Goal: Information Seeking & Learning: Learn about a topic

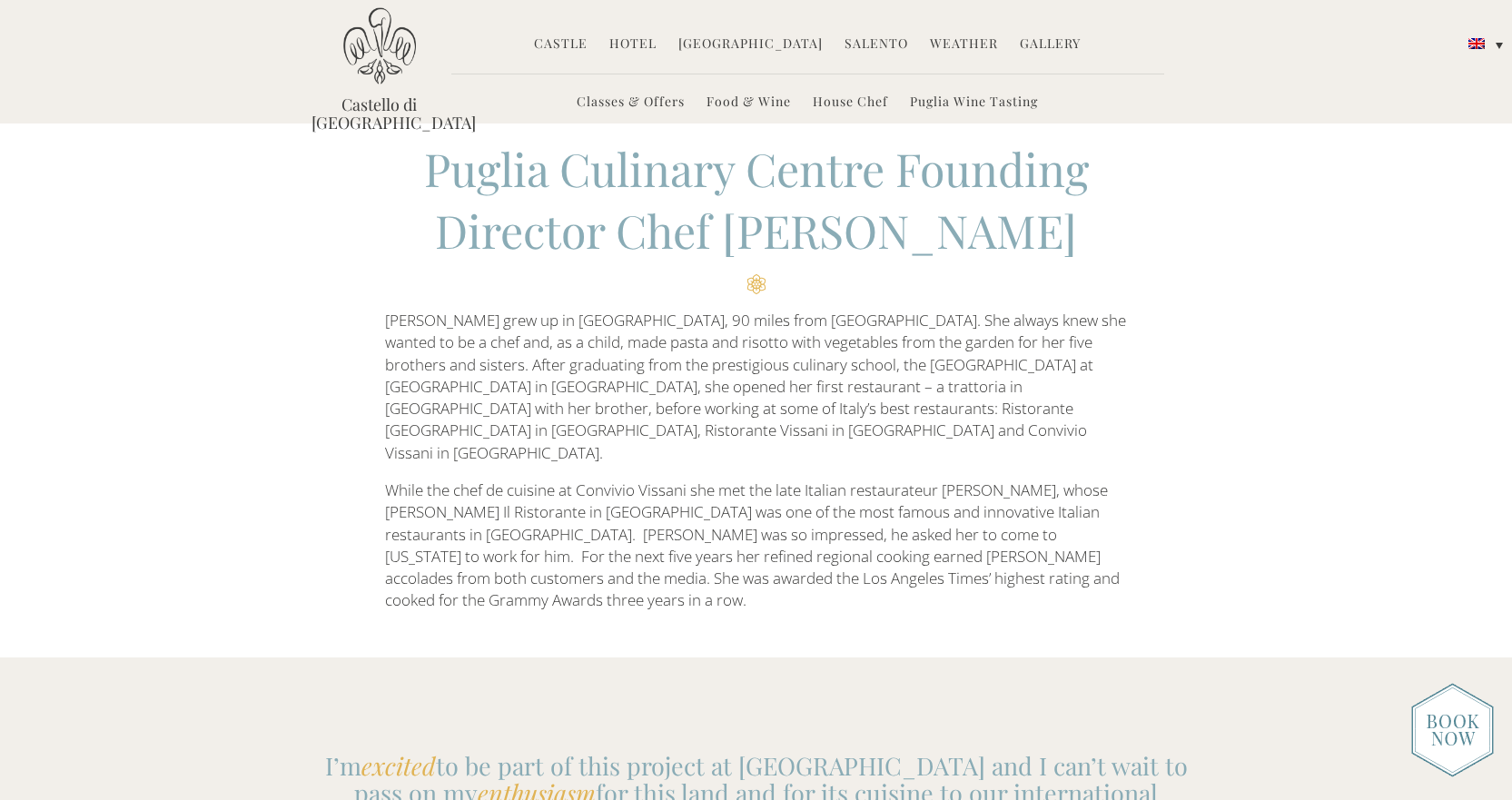
scroll to position [20, 0]
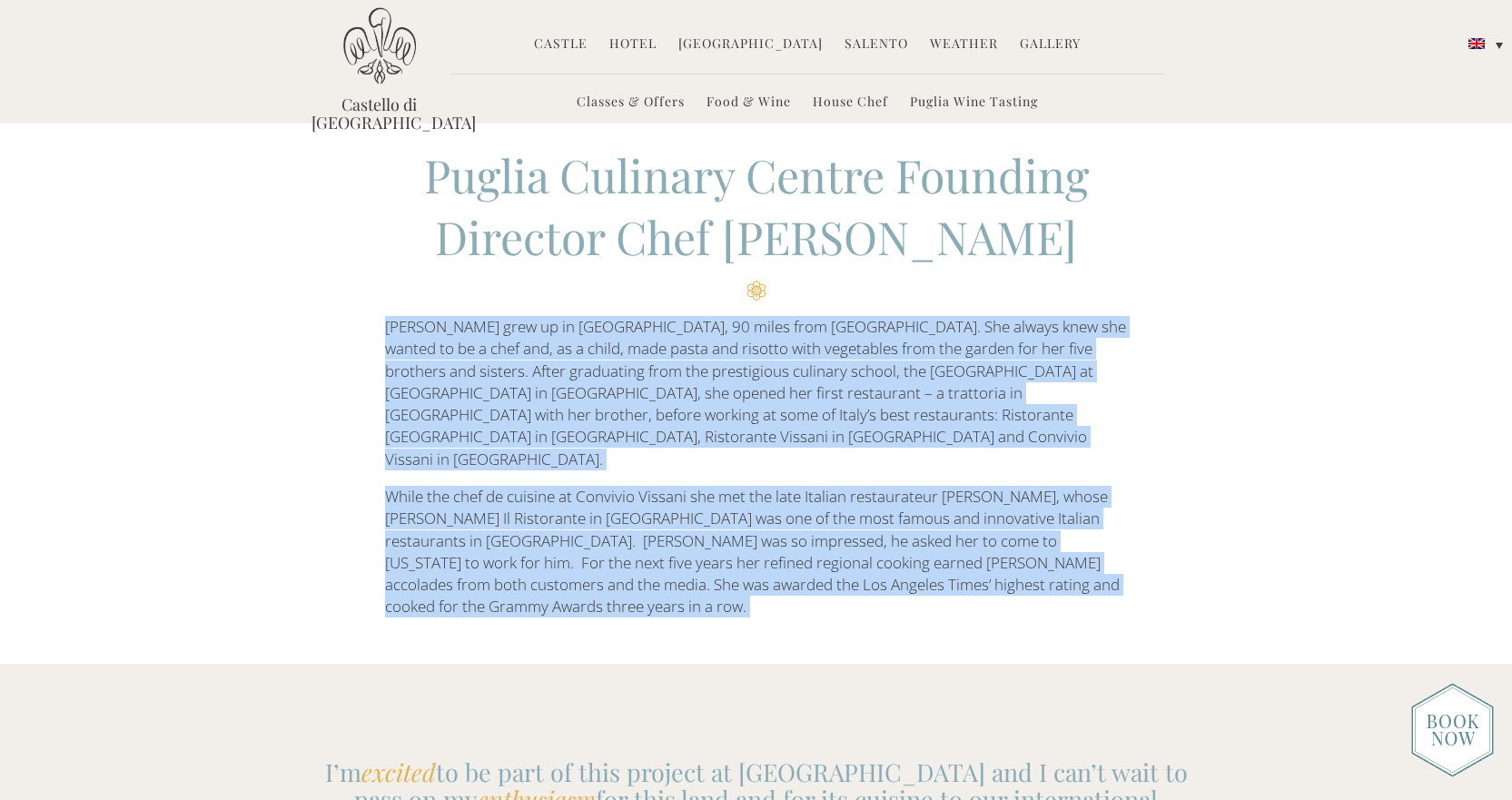
drag, startPoint x: 390, startPoint y: 326, endPoint x: 705, endPoint y: 673, distance: 468.7
copy div "Odette Fada grew up in Brescia, 90 miles from Milan. She always knew she wanted…"
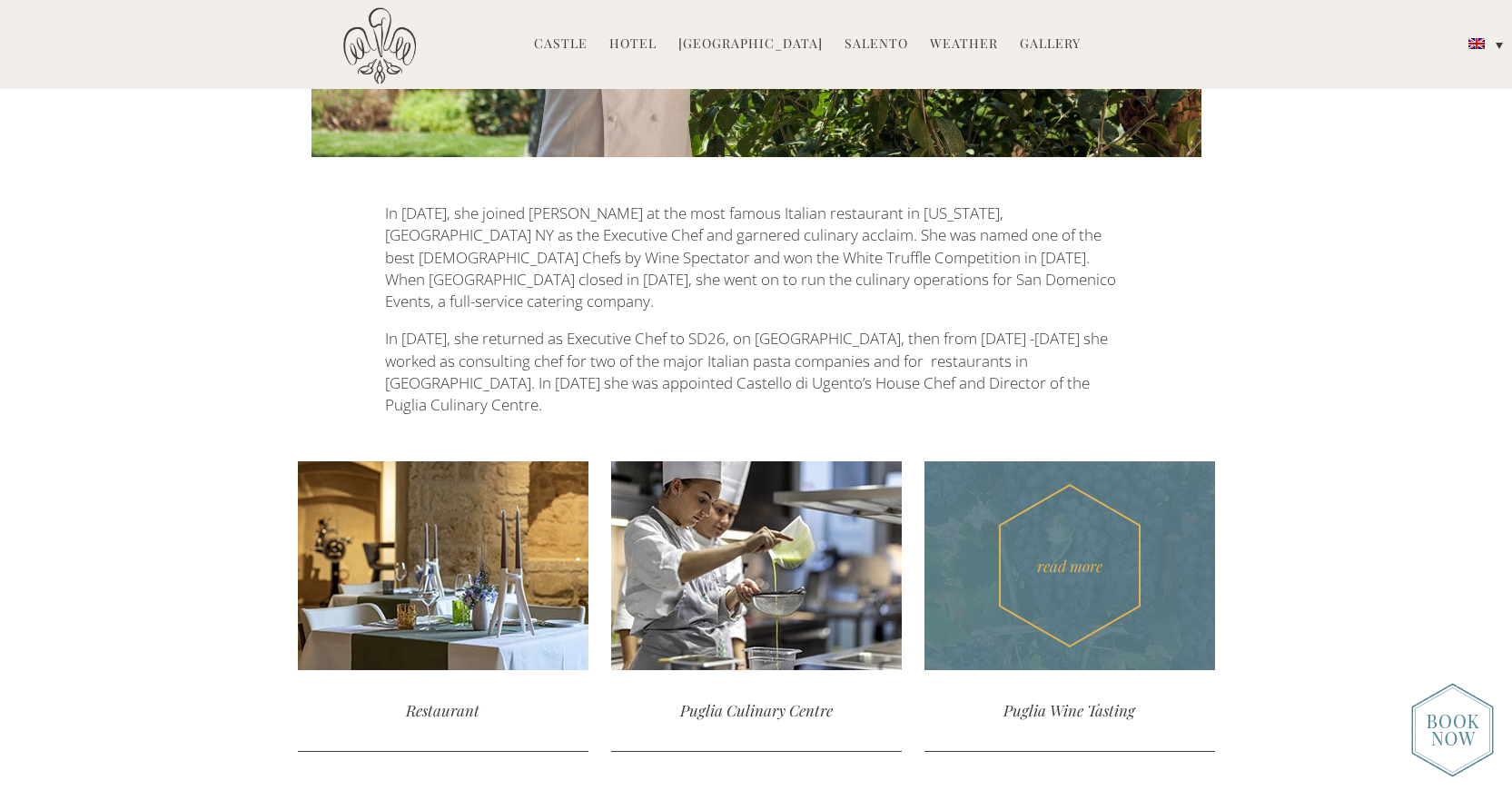
scroll to position [1432, 0]
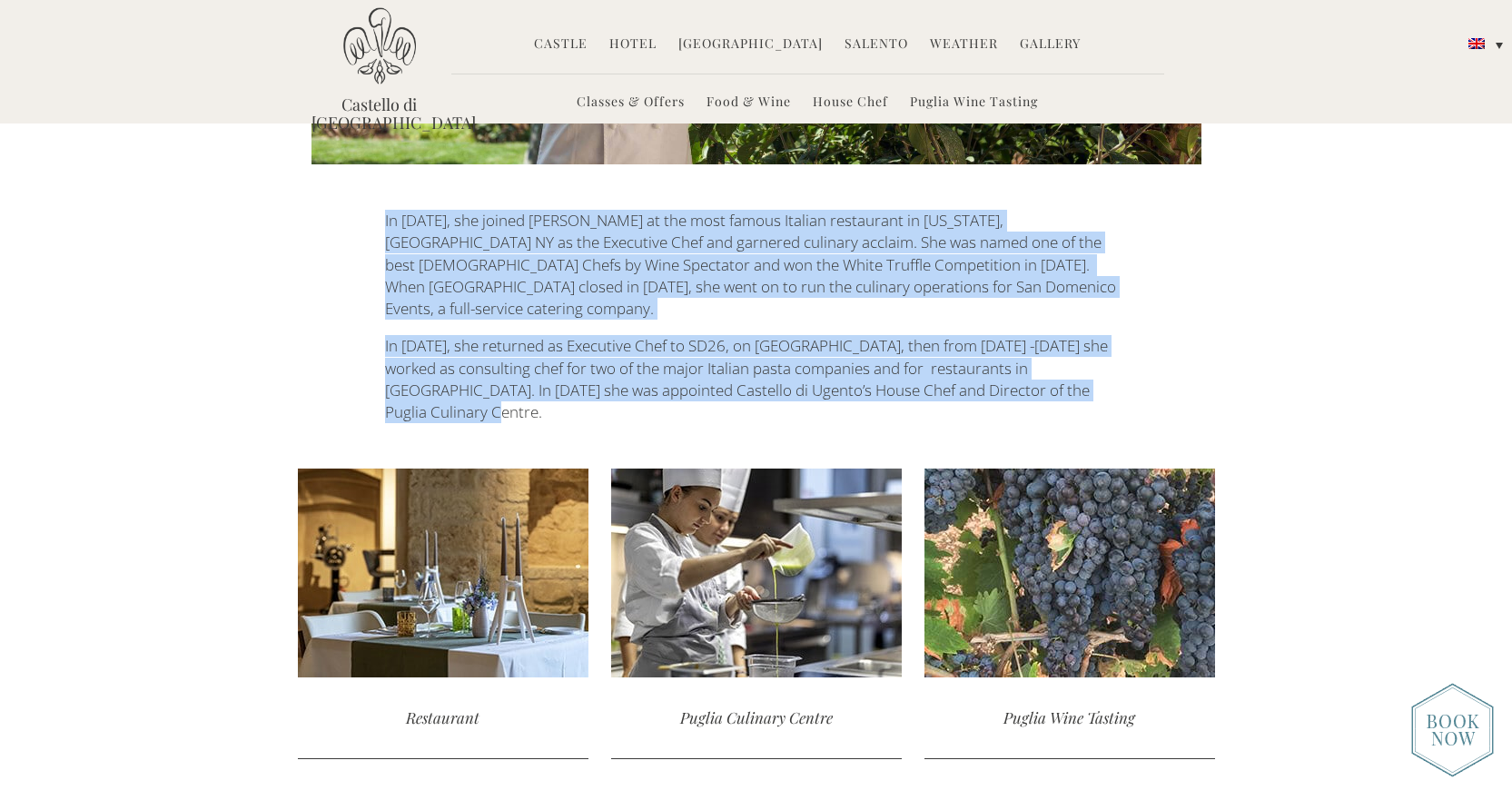
drag, startPoint x: 385, startPoint y: 181, endPoint x: 477, endPoint y: 340, distance: 183.7
click at [477, 340] on div "In 1996, she joined Tony May at the most famous Italian restaurant in New York,…" at bounding box center [756, 317] width 742 height 215
copy div "In 1996, she joined Tony May at the most famous Italian restaurant in New York,…"
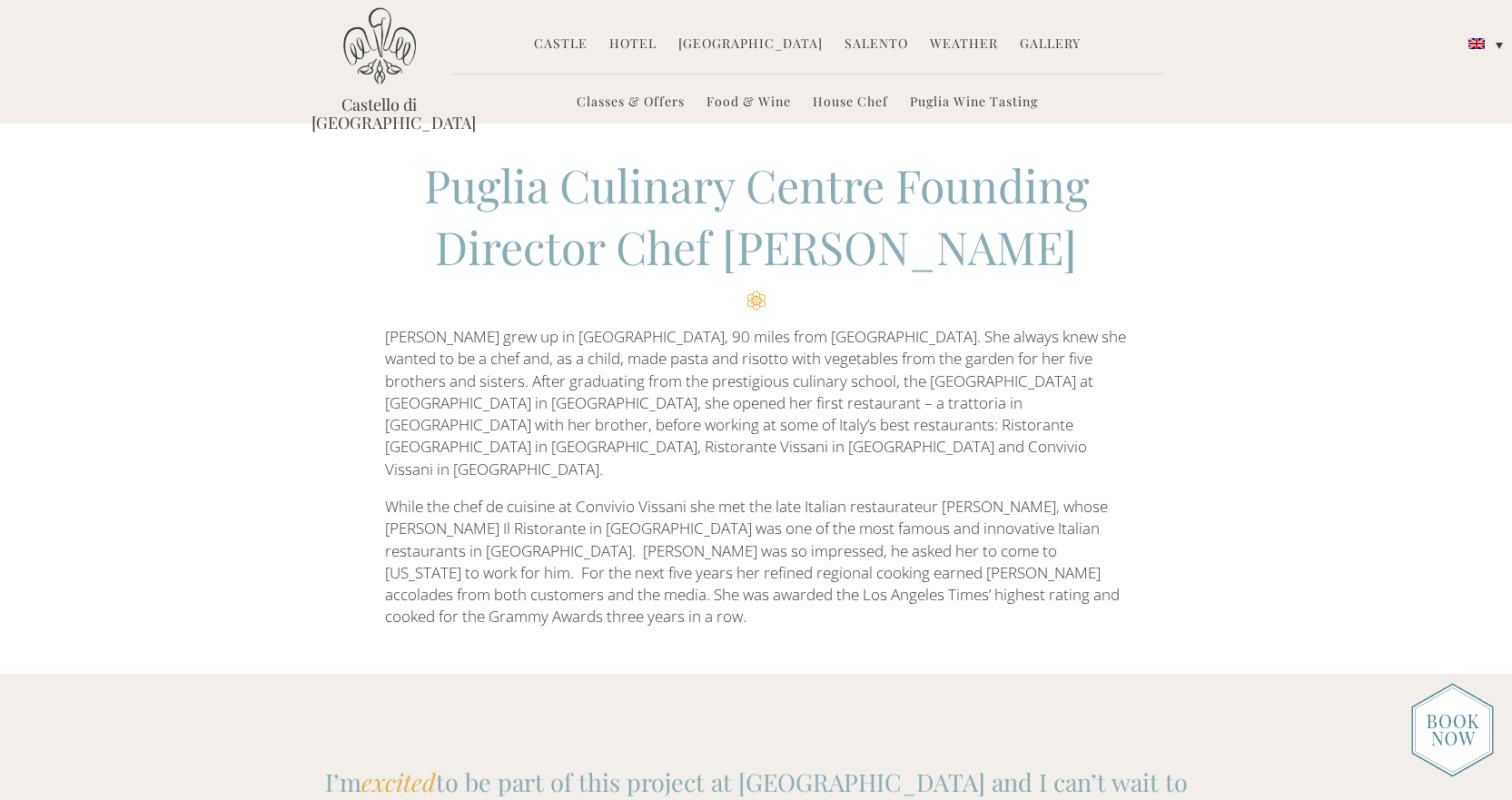
scroll to position [0, 0]
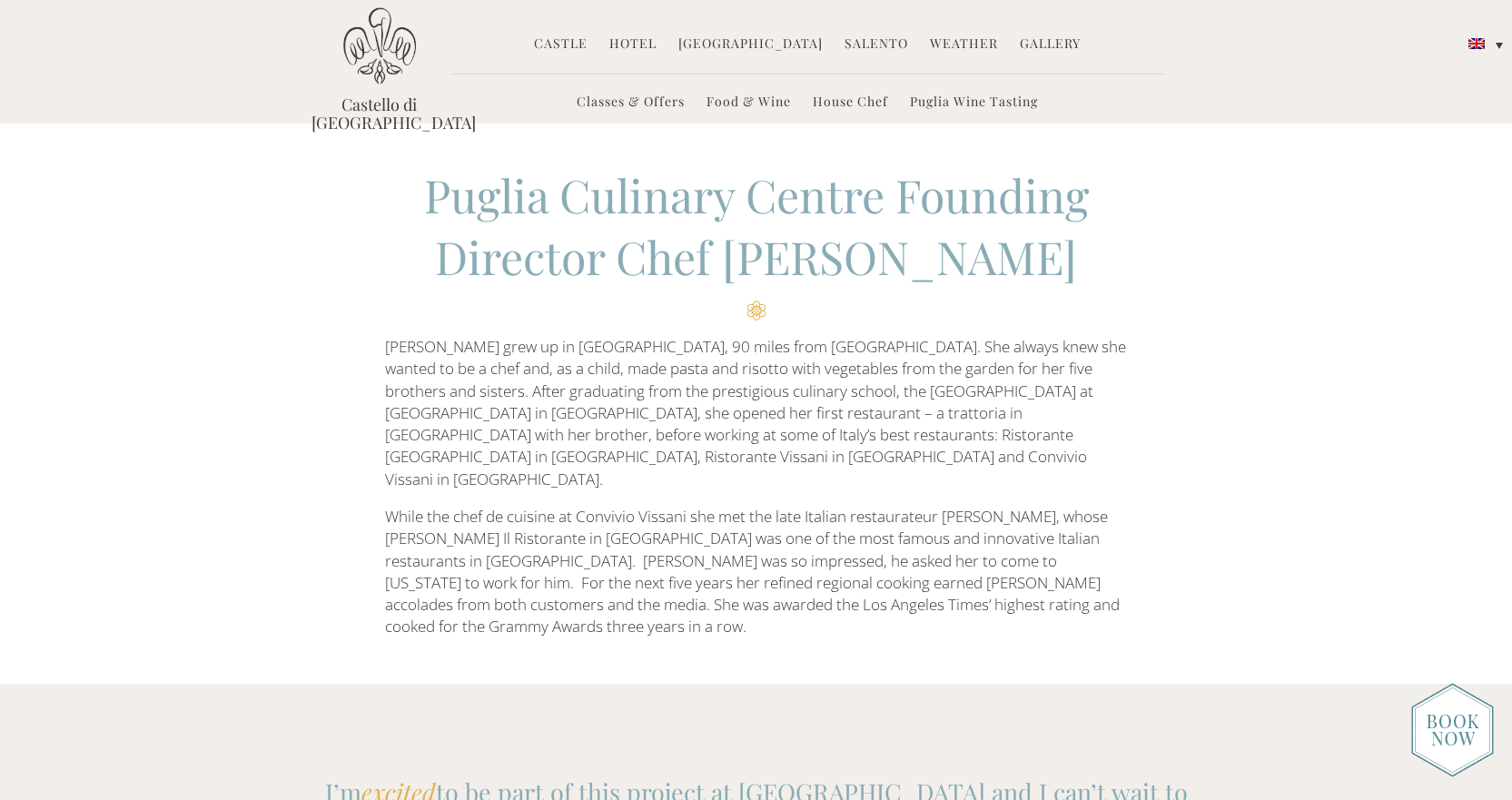
click at [383, 73] on img at bounding box center [379, 45] width 73 height 77
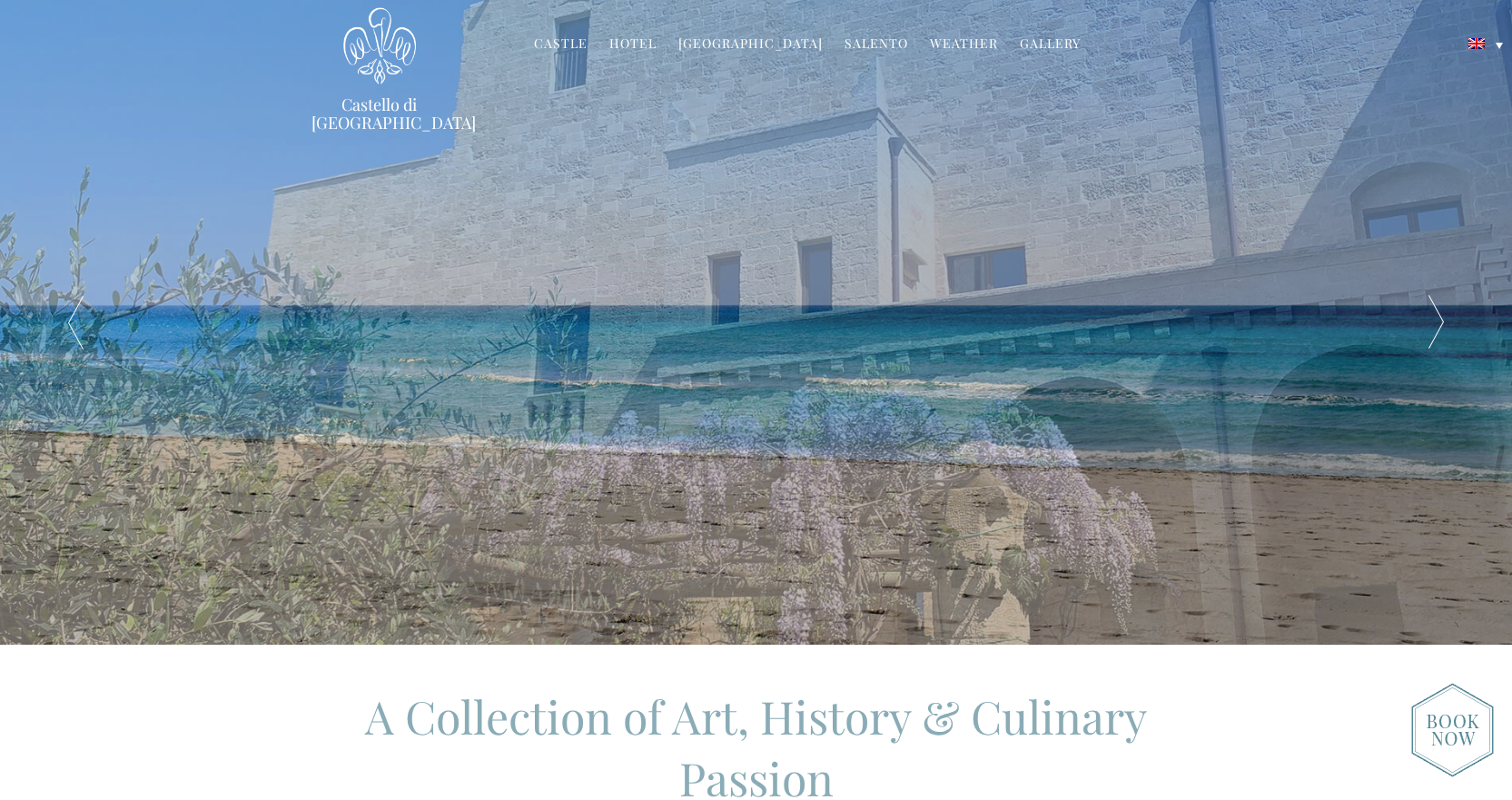
click at [742, 38] on link "[GEOGRAPHIC_DATA]" at bounding box center [751, 44] width 144 height 21
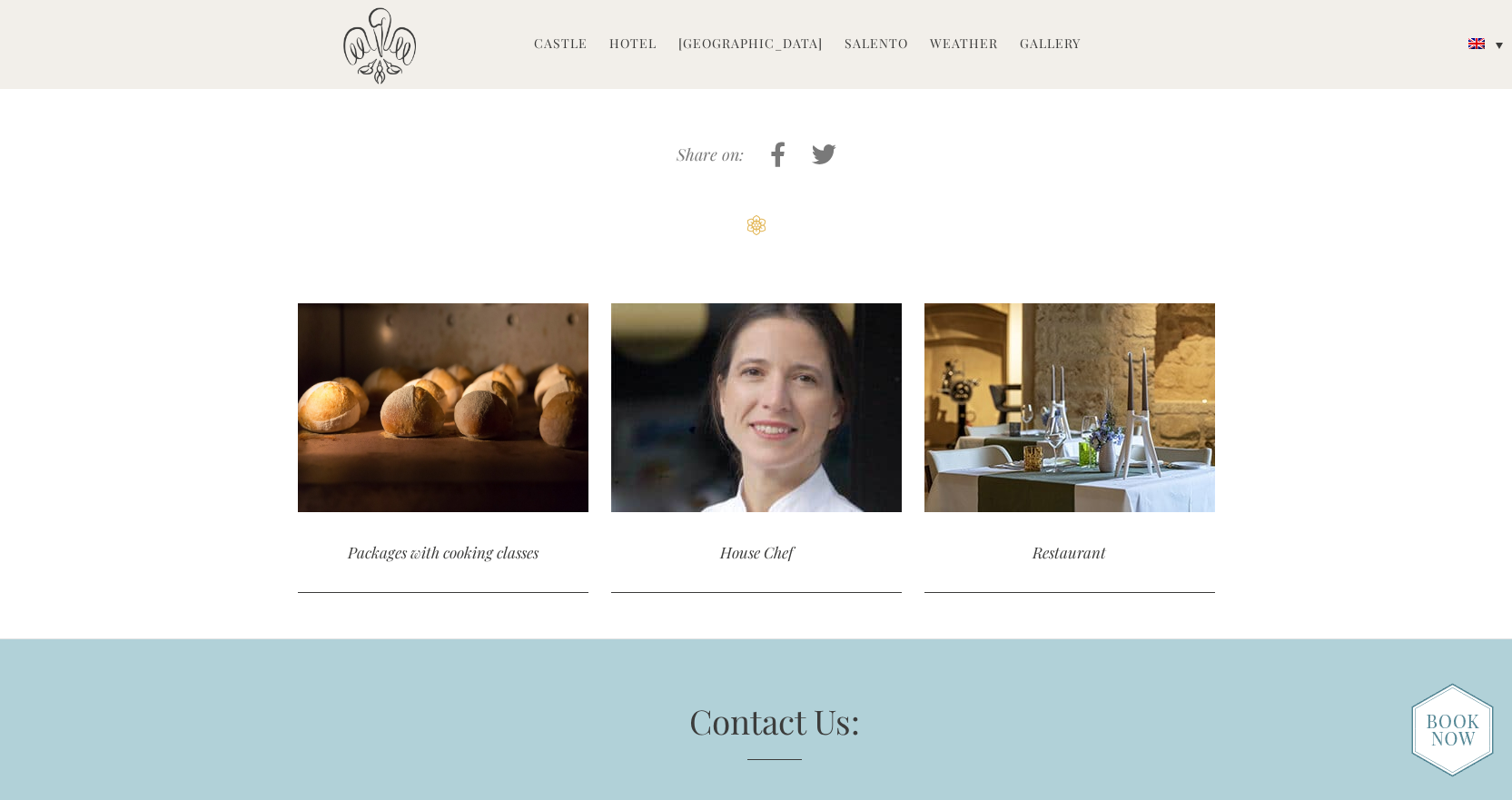
scroll to position [4703, 0]
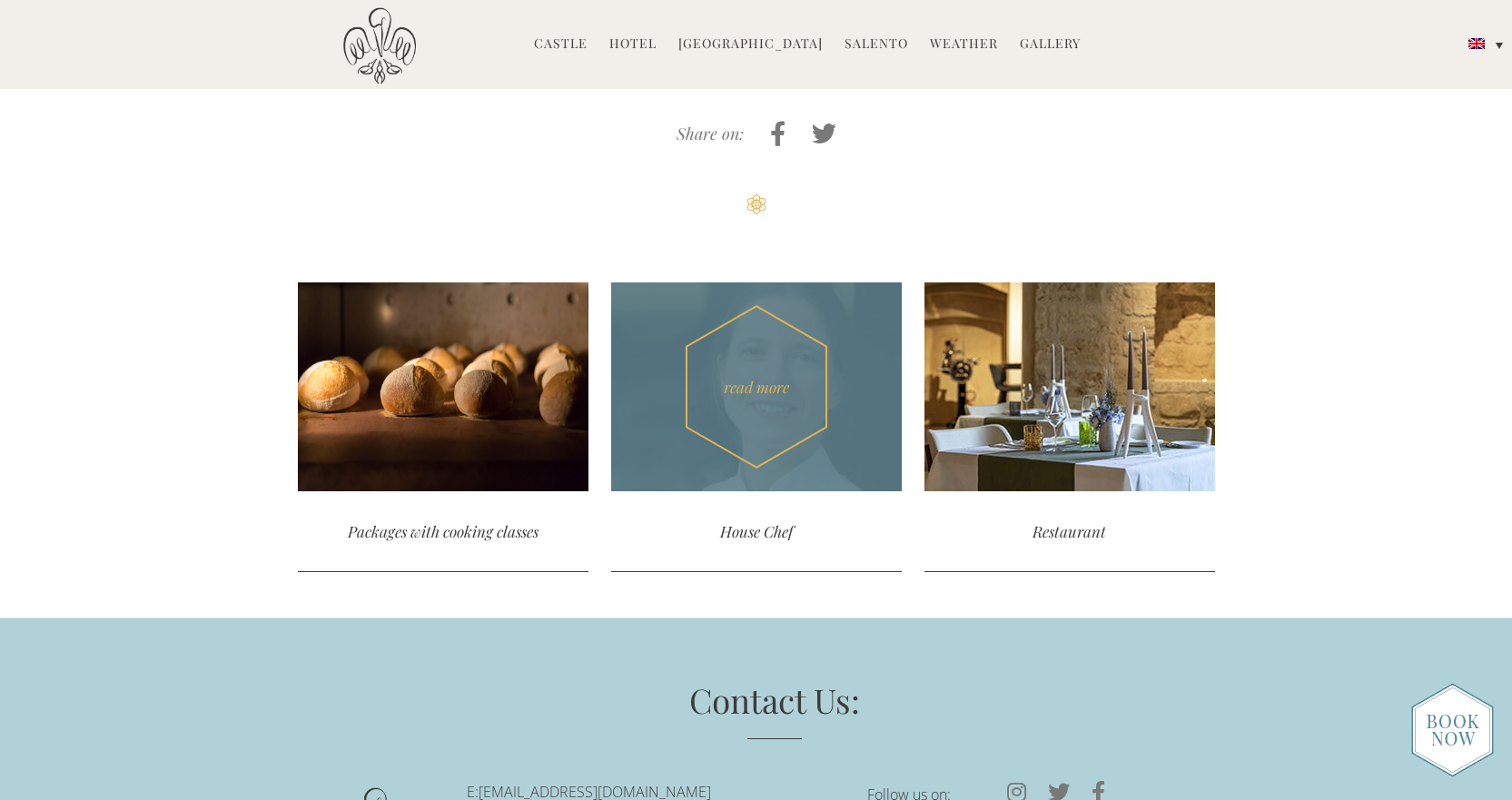
click at [776, 491] on div "House Chef" at bounding box center [756, 531] width 290 height 80
